Goal: Transaction & Acquisition: Purchase product/service

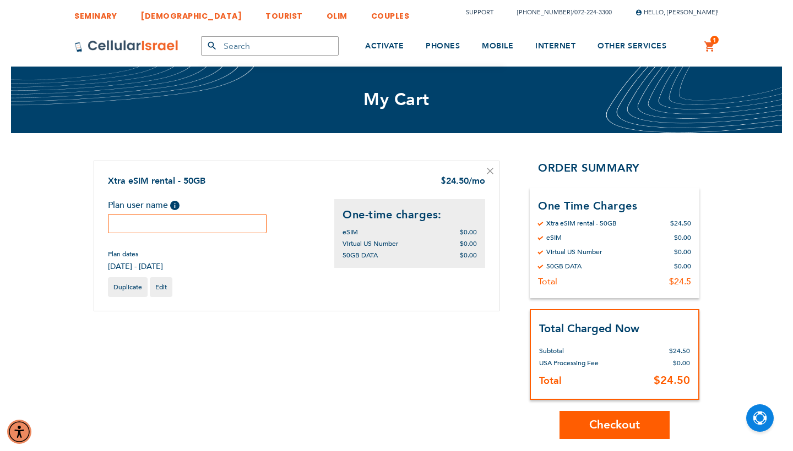
type input "[EMAIL_ADDRESS][DOMAIN_NAME]"
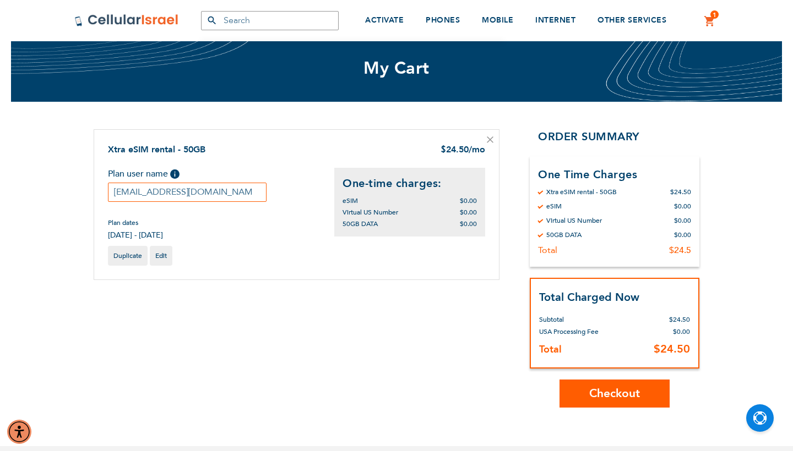
scroll to position [36, 0]
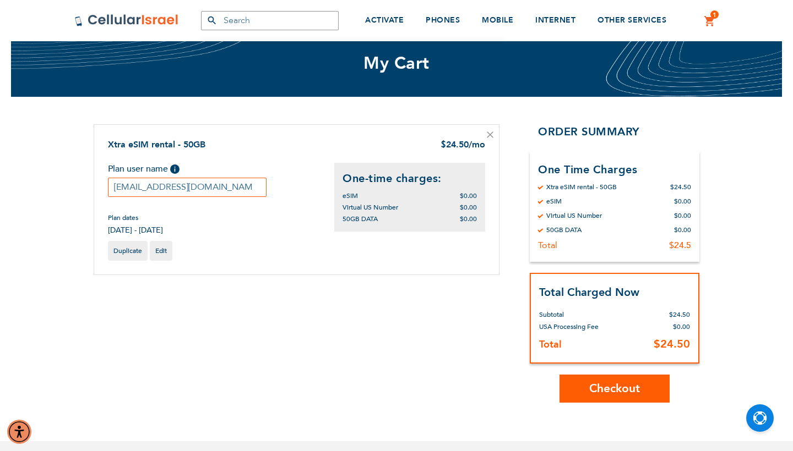
click at [590, 385] on span "Checkout" at bounding box center [614, 389] width 51 height 16
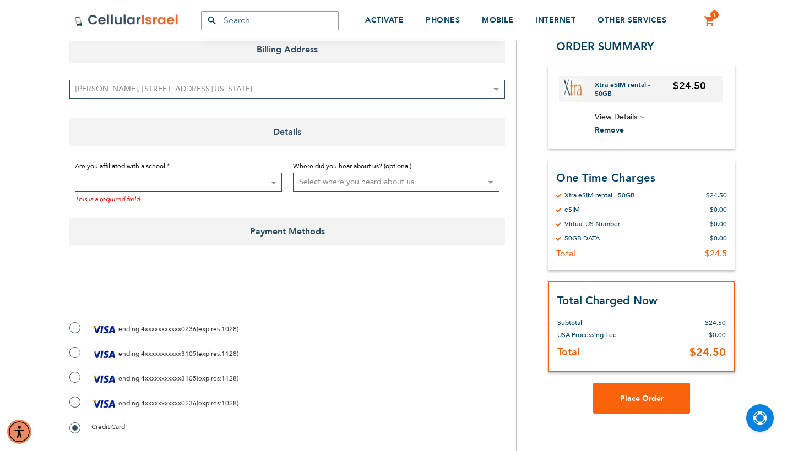
scroll to position [162, 0]
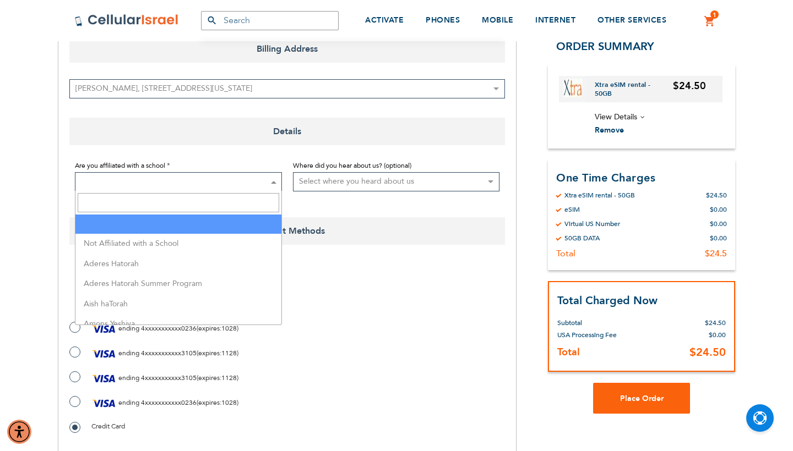
click at [168, 176] on span at bounding box center [178, 181] width 207 height 19
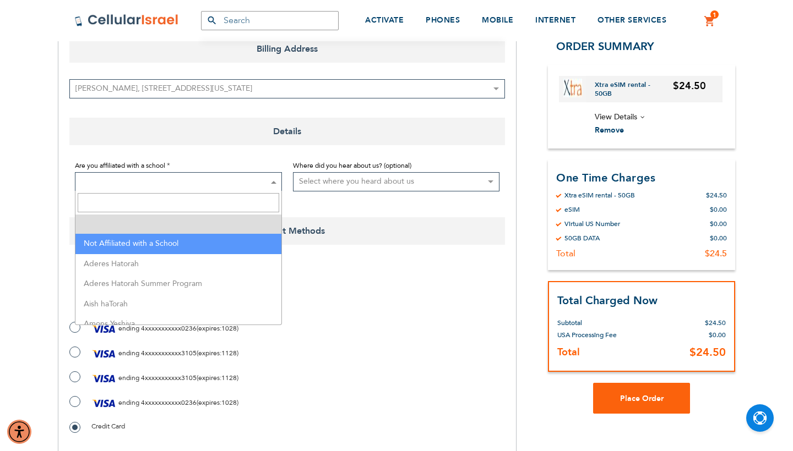
select select "199"
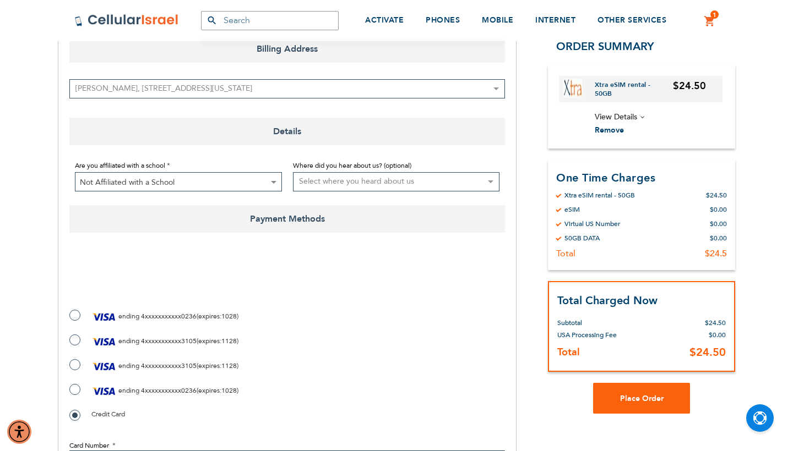
checkbox input "true"
click at [73, 340] on label "ending 4xxxxxxxxxxx3105 ( expires : 1128 )" at bounding box center [153, 342] width 169 height 17
radio input "true"
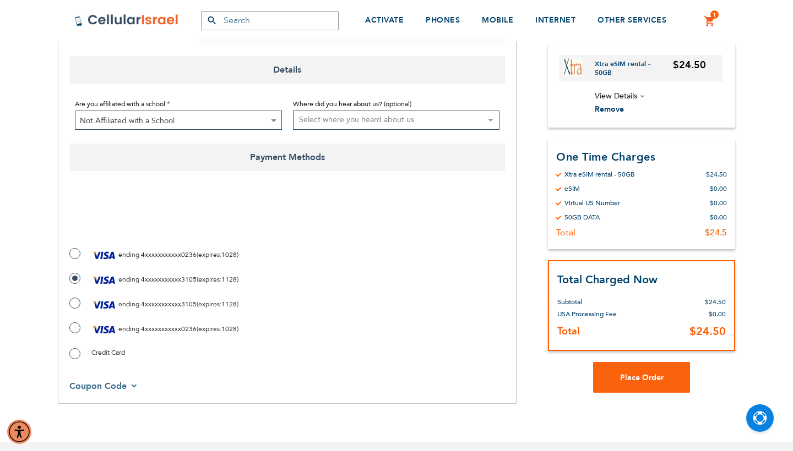
scroll to position [238, 0]
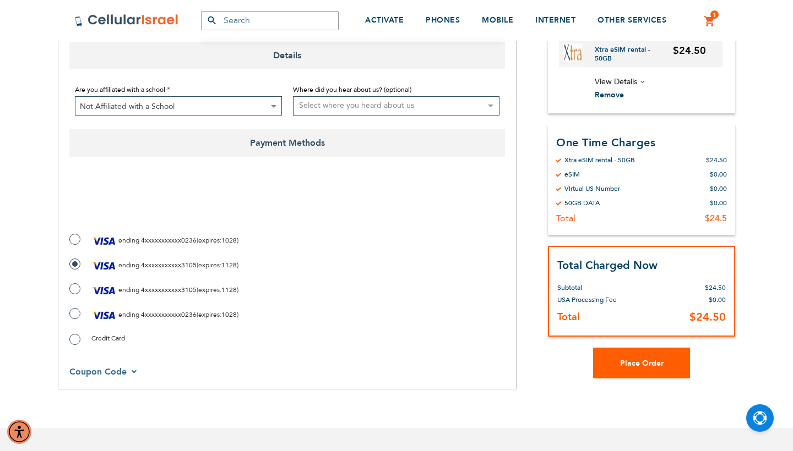
click at [660, 357] on button "Place Order" at bounding box center [641, 363] width 97 height 31
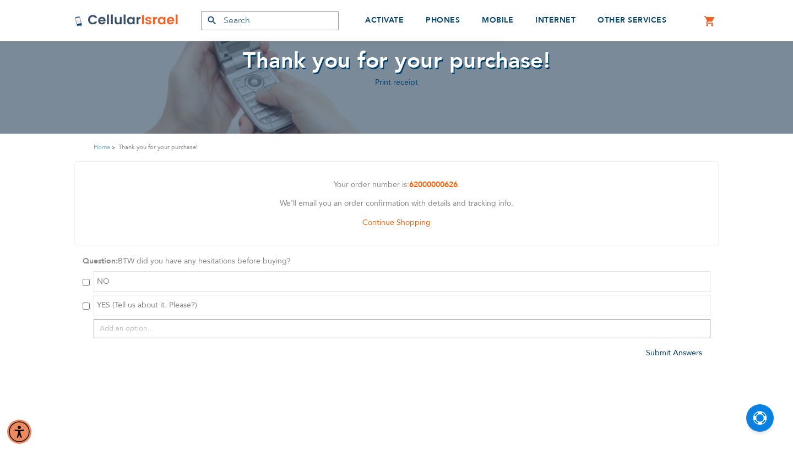
scroll to position [73, 0]
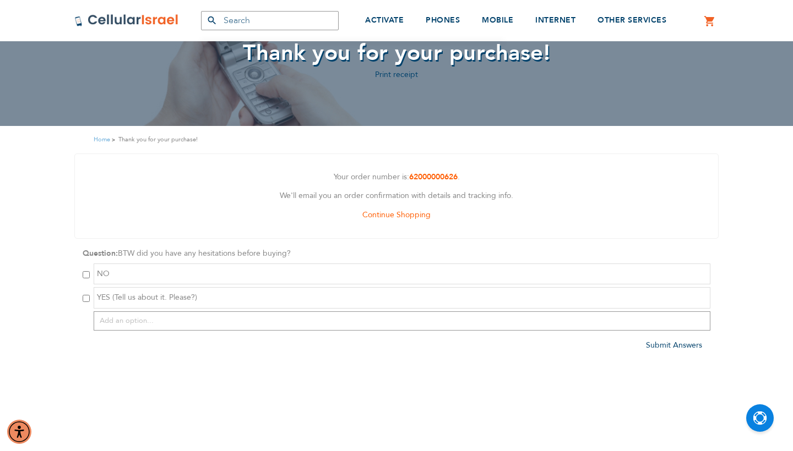
click at [84, 276] on input "checkbox" at bounding box center [86, 274] width 7 height 7
checkbox input "true"
click at [652, 342] on span "Submit Answers" at bounding box center [674, 345] width 56 height 10
